Goal: Transaction & Acquisition: Purchase product/service

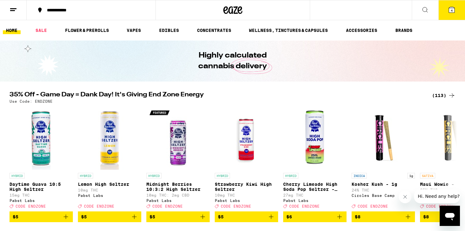
click at [456, 17] on button "4" at bounding box center [451, 10] width 27 height 20
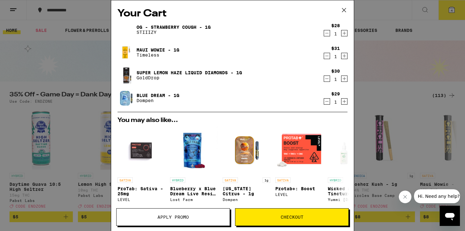
click at [390, 56] on div "Your Cart OG - Strawberry Cough - 1g STIIIZY $28 1 Maui Wowie - 1g Timeless $31…" at bounding box center [232, 115] width 465 height 231
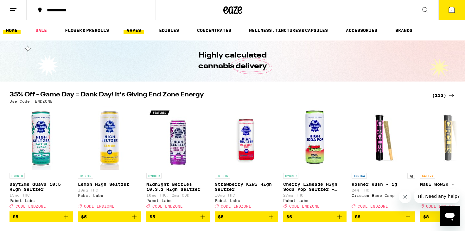
click at [139, 29] on link "VAPES" at bounding box center [134, 31] width 21 height 8
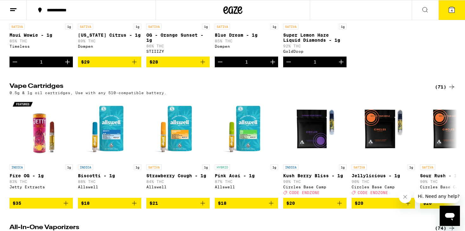
scroll to position [146, 0]
click at [202, 207] on icon "Add to bag" at bounding box center [203, 204] width 8 height 8
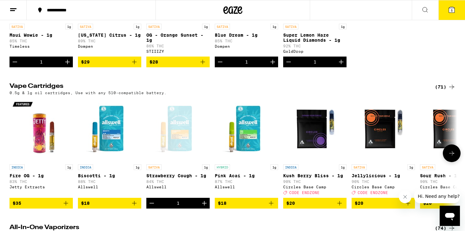
click at [249, 150] on img "Open page for Pink Acai - 1g from Allswell" at bounding box center [246, 129] width 63 height 63
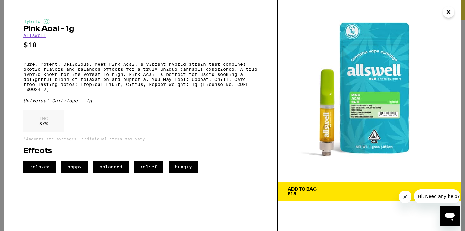
click at [452, 12] on button "Close" at bounding box center [448, 11] width 11 height 11
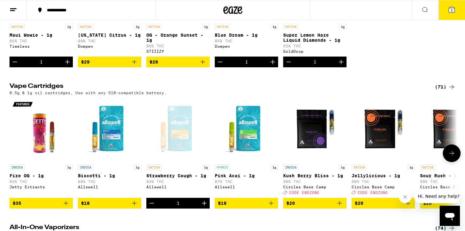
click at [175, 149] on div "Open page for Strawberry Cough - 1g from Allswell" at bounding box center [177, 129] width 63 height 63
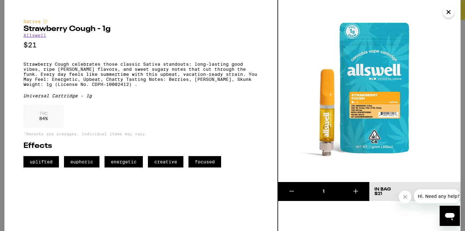
click at [449, 10] on icon "Close" at bounding box center [449, 12] width 8 height 10
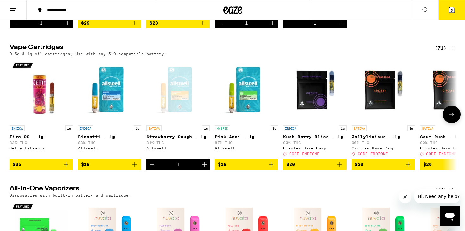
scroll to position [191, 0]
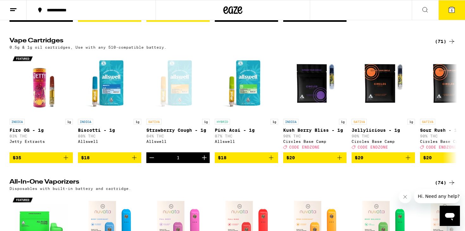
click at [449, 45] on icon at bounding box center [452, 42] width 8 height 8
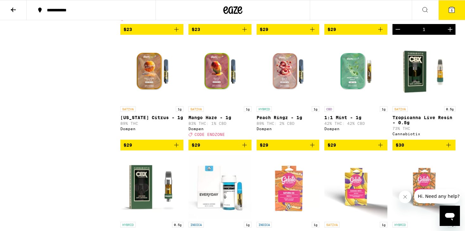
scroll to position [631, 0]
click at [219, 120] on p "Mango Haze - 1g" at bounding box center [219, 117] width 63 height 5
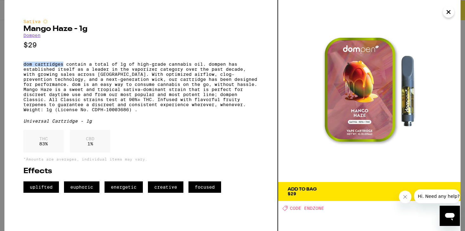
drag, startPoint x: 65, startPoint y: 66, endPoint x: 22, endPoint y: 66, distance: 42.8
click at [22, 66] on div "Sativa Mango Haze - 1g Dompen $29 dom cartridges contain a total of 1g of high-…" at bounding box center [141, 115] width 274 height 231
copy p "dom cartridges"
click at [447, 15] on icon "Close" at bounding box center [449, 12] width 8 height 10
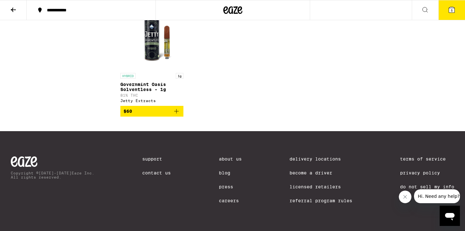
scroll to position [1759, 0]
click at [453, 7] on icon at bounding box center [452, 10] width 6 height 6
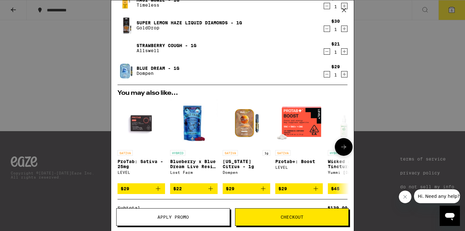
scroll to position [54, 0]
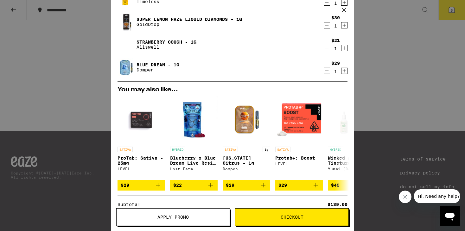
click at [199, 214] on button "Apply Promo" at bounding box center [173, 218] width 114 height 18
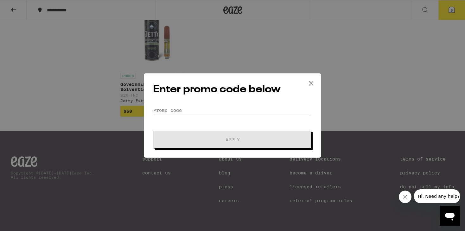
click at [226, 115] on form "Promo Code Apply" at bounding box center [232, 127] width 159 height 43
click at [216, 110] on input "Promo Code" at bounding box center [232, 111] width 159 height 10
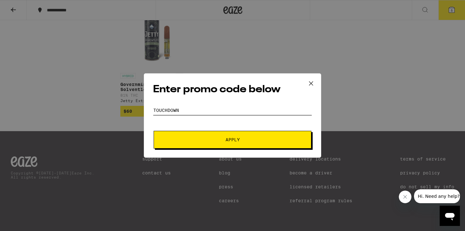
type input "touchdown"
click at [232, 140] on button "Apply" at bounding box center [233, 140] width 158 height 18
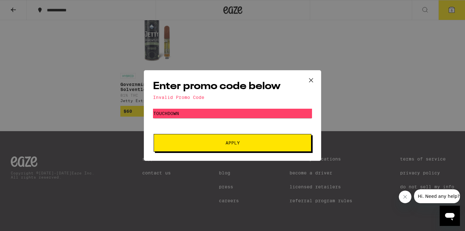
click at [308, 79] on icon at bounding box center [311, 81] width 10 height 10
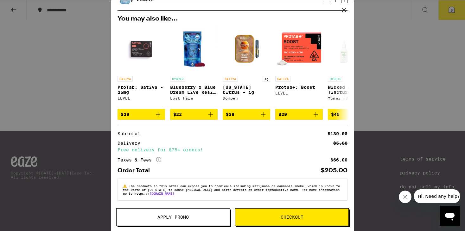
scroll to position [129, 0]
click at [289, 218] on span "Checkout" at bounding box center [292, 217] width 23 height 4
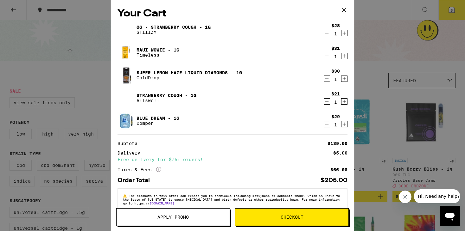
click at [191, 149] on div "Your Cart OG - Strawberry Cough - 1g STIIIZY $28 1 Maui Wowie - 1g Timeless $31…" at bounding box center [232, 106] width 243 height 212
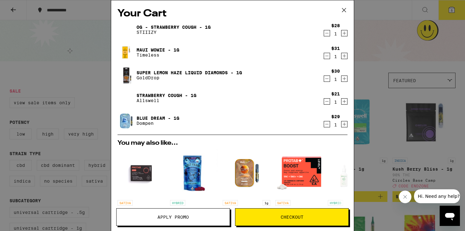
click at [190, 210] on button "Apply Promo" at bounding box center [173, 218] width 114 height 18
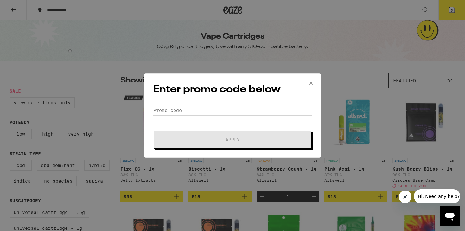
click at [174, 111] on input "Promo Code" at bounding box center [232, 111] width 159 height 10
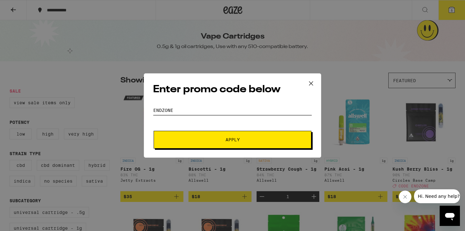
type input "endzone"
click at [171, 131] on form "Promo Code endzone Apply" at bounding box center [232, 127] width 159 height 43
click at [173, 135] on button "Apply" at bounding box center [233, 140] width 158 height 18
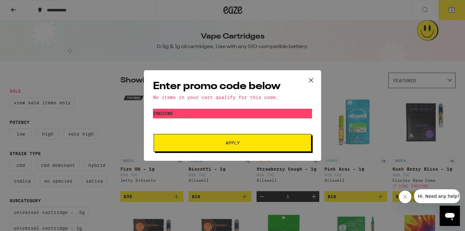
click at [308, 77] on icon at bounding box center [311, 81] width 10 height 10
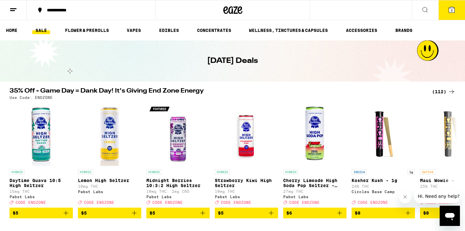
click at [447, 91] on div "(112)" at bounding box center [443, 92] width 23 height 8
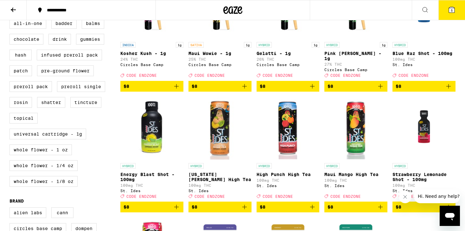
scroll to position [257, 0]
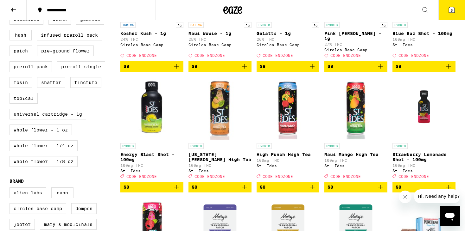
click at [55, 120] on label "Universal Cartridge - 1g" at bounding box center [48, 114] width 77 height 11
checkbox input "true"
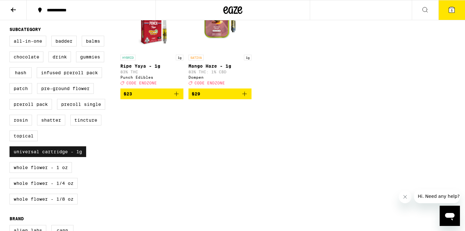
scroll to position [197, 0]
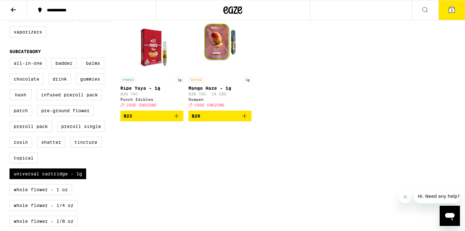
click at [154, 60] on img "Open page for Ripe Yaya - 1g from Punch Edibles" at bounding box center [151, 41] width 49 height 63
